Goal: Information Seeking & Learning: Learn about a topic

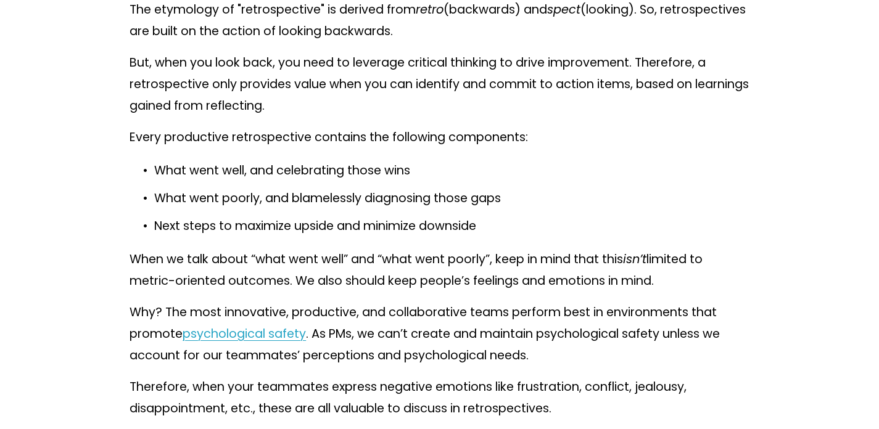
scroll to position [940, 0]
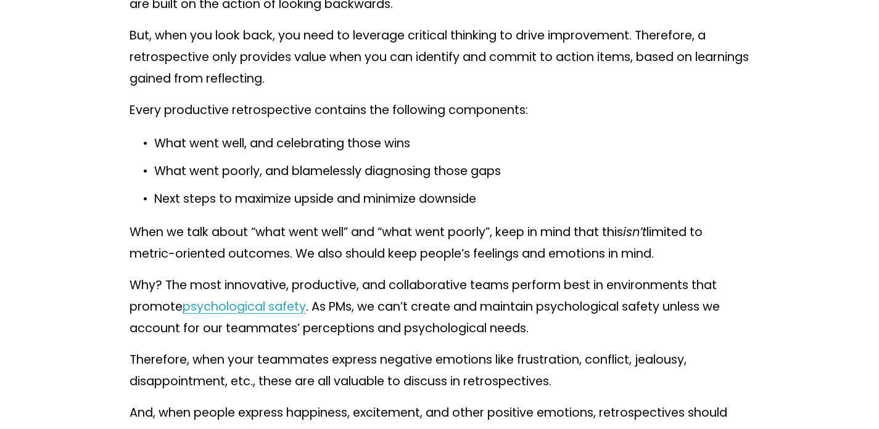
click at [382, 234] on p "When we talk about “what went well” and “what went poorly”, keep in mind that t…" at bounding box center [440, 243] width 620 height 43
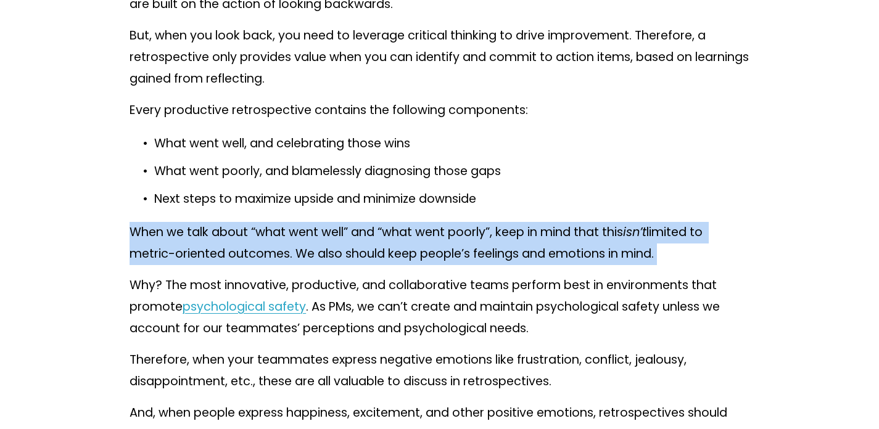
click at [382, 234] on p "When we talk about “what went well” and “what went poorly”, keep in mind that t…" at bounding box center [440, 243] width 620 height 43
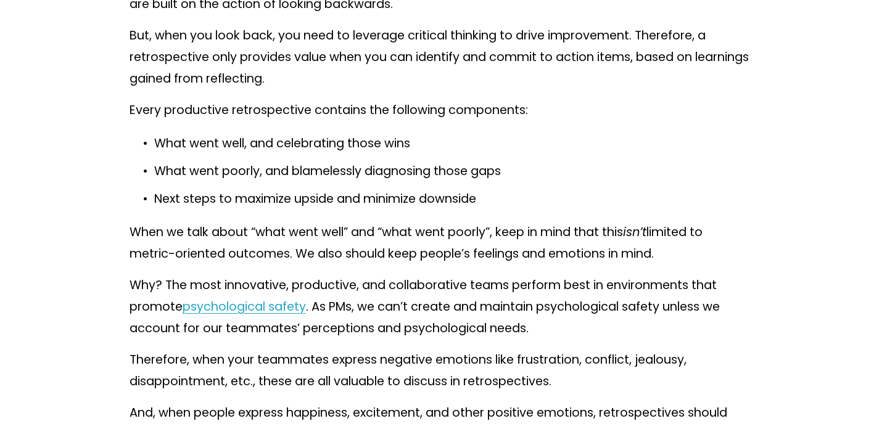
click at [383, 258] on p "When we talk about “what went well” and “what went poorly”, keep in mind that t…" at bounding box center [440, 243] width 620 height 43
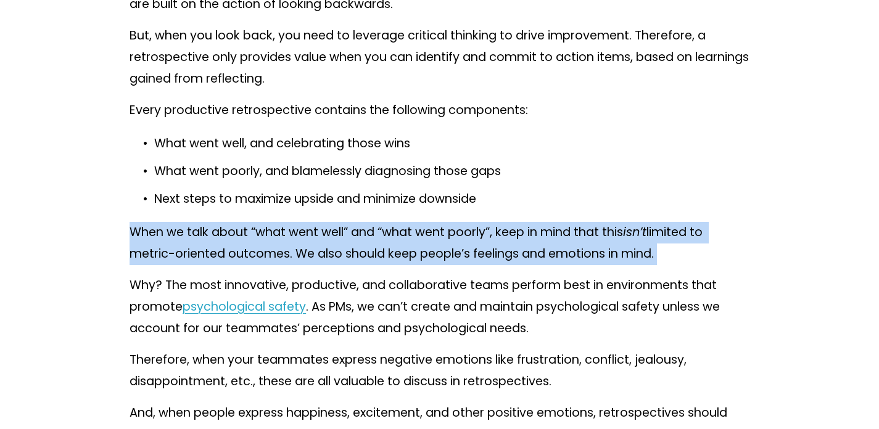
click at [383, 258] on p "When we talk about “what went well” and “what went poorly”, keep in mind that t…" at bounding box center [440, 243] width 620 height 43
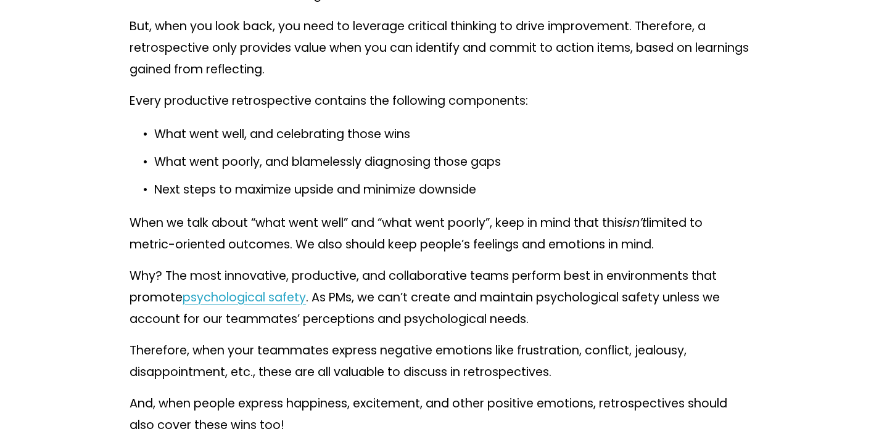
click at [386, 278] on p "Why? The most innovative, productive, and collaborative teams perform best in e…" at bounding box center [440, 298] width 620 height 65
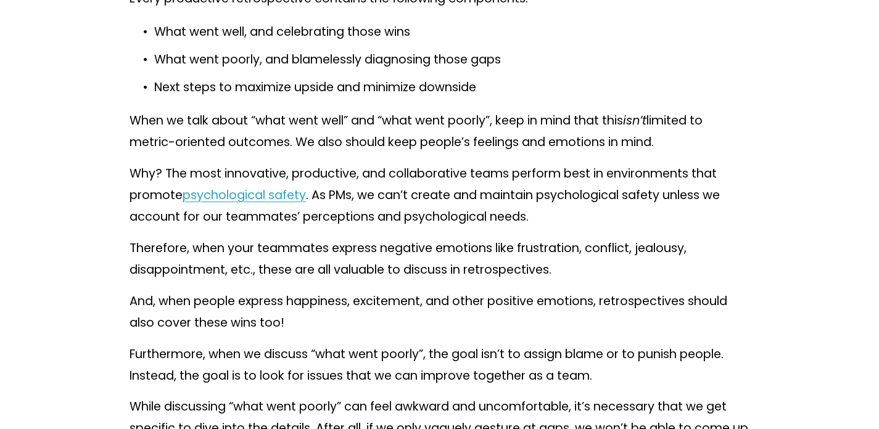
scroll to position [1058, 0]
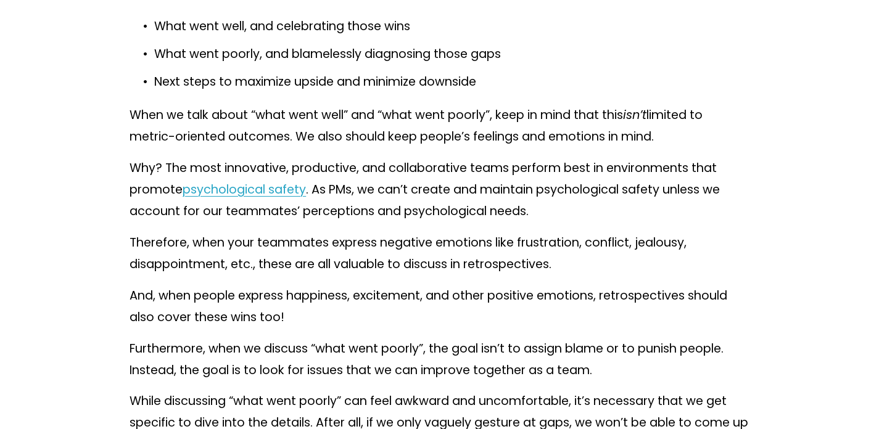
click at [362, 260] on p "Therefore, when your teammates express negative emotions like frustration, conf…" at bounding box center [440, 254] width 620 height 43
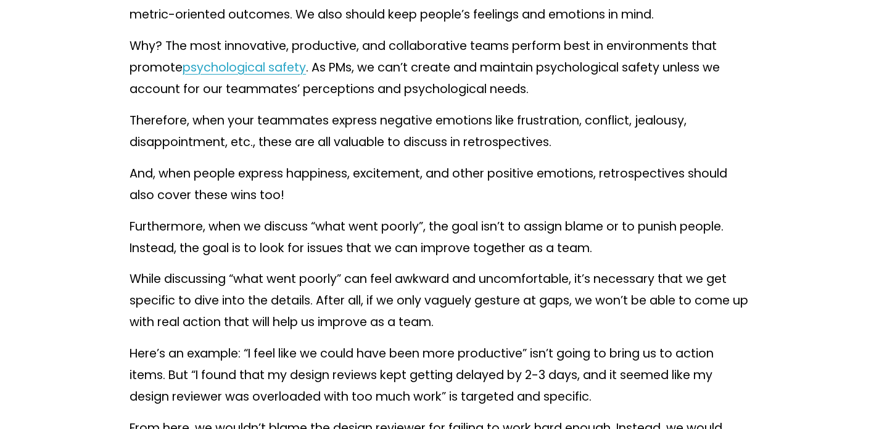
scroll to position [1188, 0]
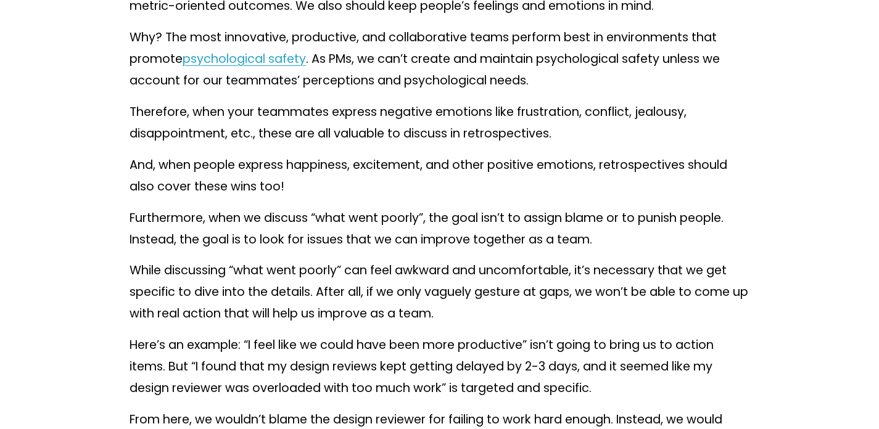
click at [357, 355] on p "Here’s an example: “I feel like we could have been more productive” isn’t going…" at bounding box center [440, 367] width 620 height 65
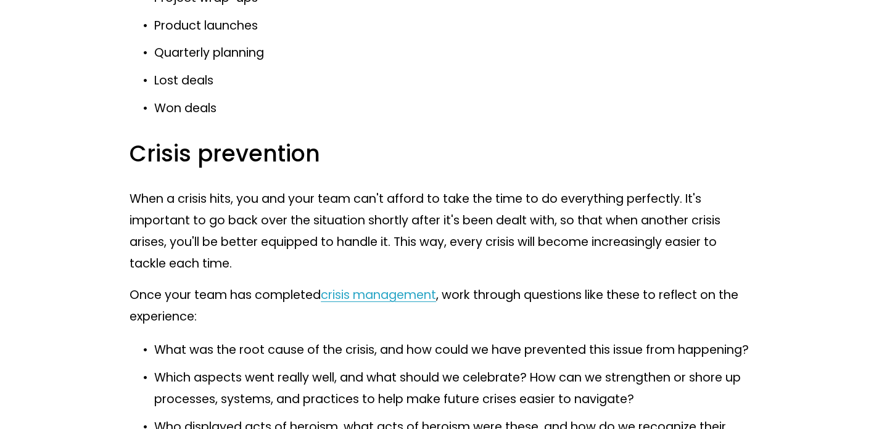
scroll to position [4091, 0]
